Goal: Task Accomplishment & Management: Use online tool/utility

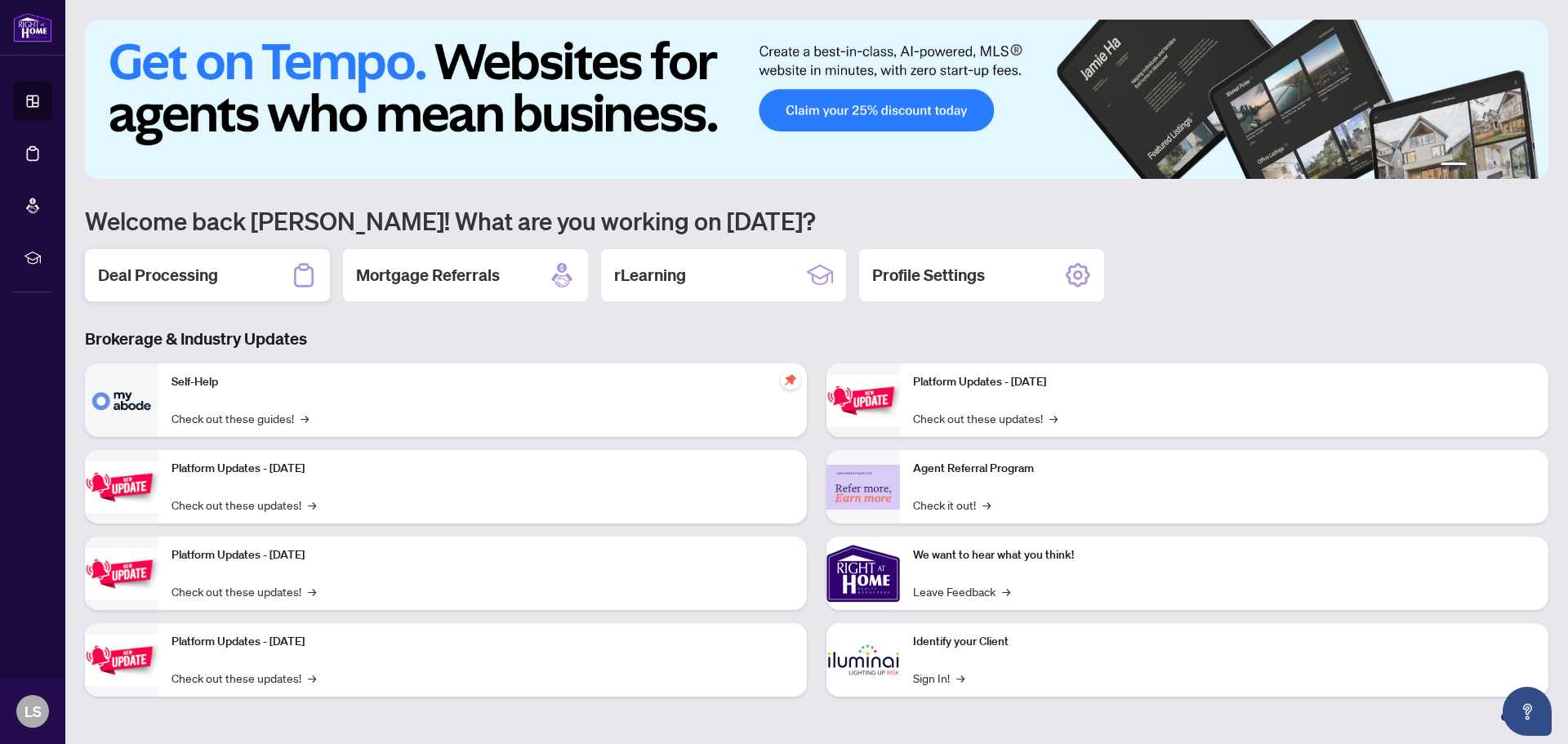
click at [174, 279] on h2 "Deal Processing" at bounding box center [157, 275] width 120 height 23
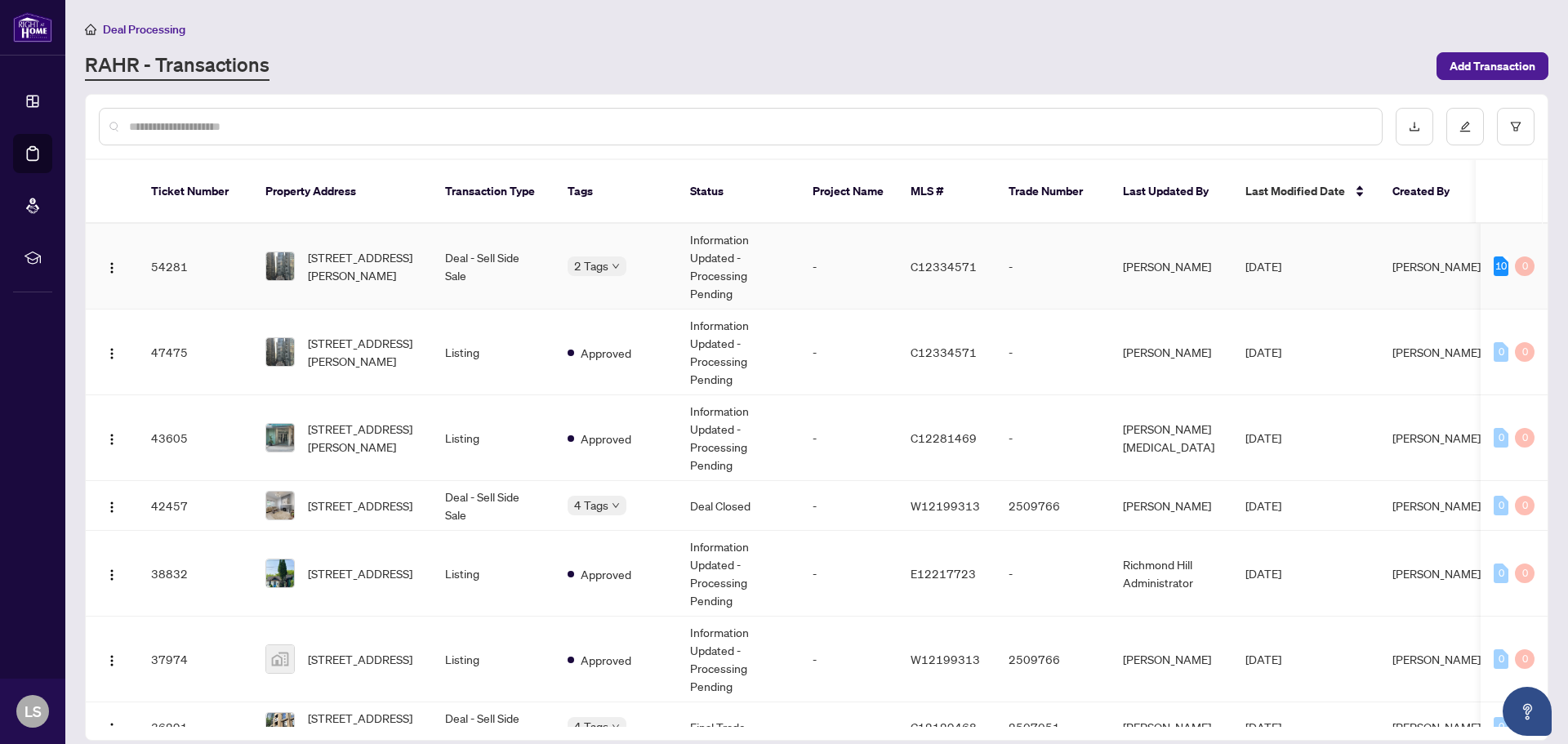
click at [455, 261] on td "Deal - Sell Side Sale" at bounding box center [494, 266] width 123 height 86
